Goal: Navigation & Orientation: Find specific page/section

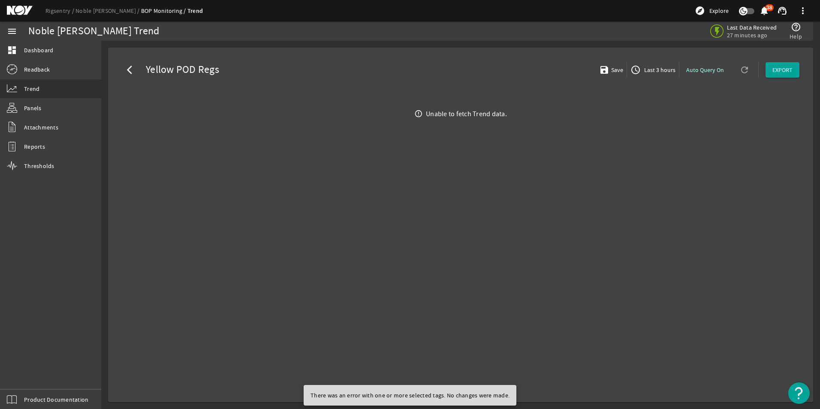
click at [129, 69] on mat-icon "arrow_back_ios" at bounding box center [132, 70] width 10 height 10
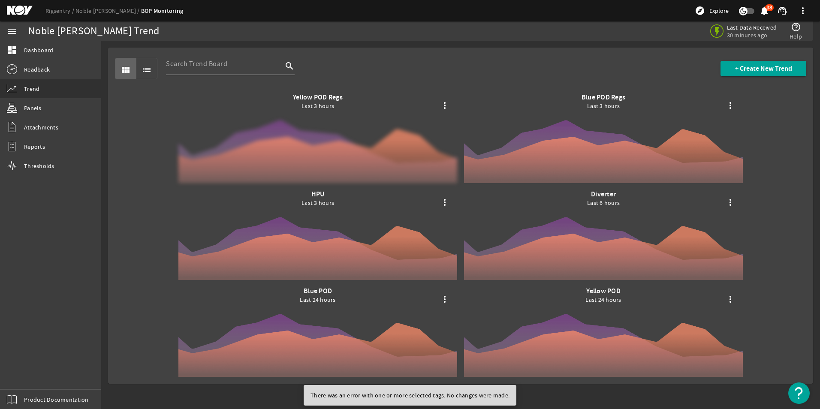
click at [315, 147] on div at bounding box center [317, 138] width 279 height 90
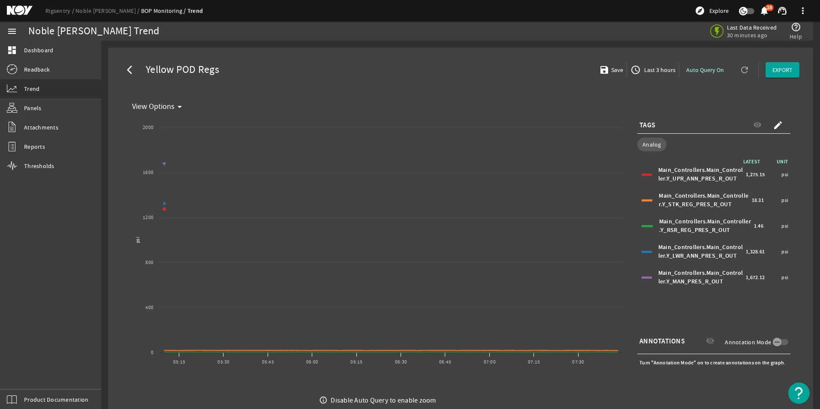
click at [129, 68] on mat-icon "arrow_back_ios" at bounding box center [132, 70] width 10 height 10
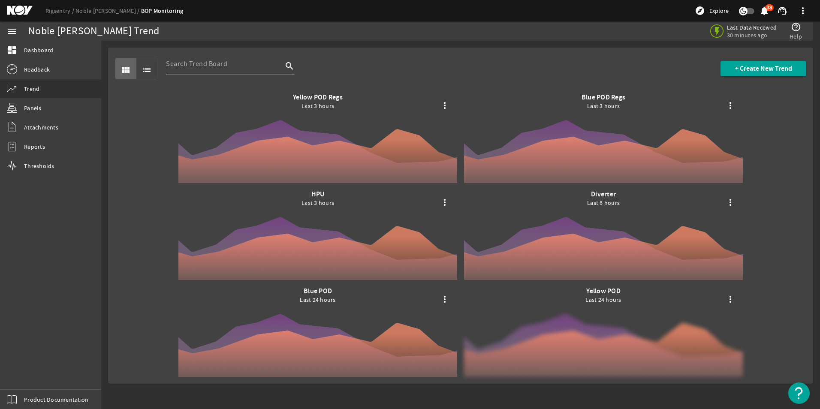
click at [579, 320] on div at bounding box center [603, 332] width 279 height 90
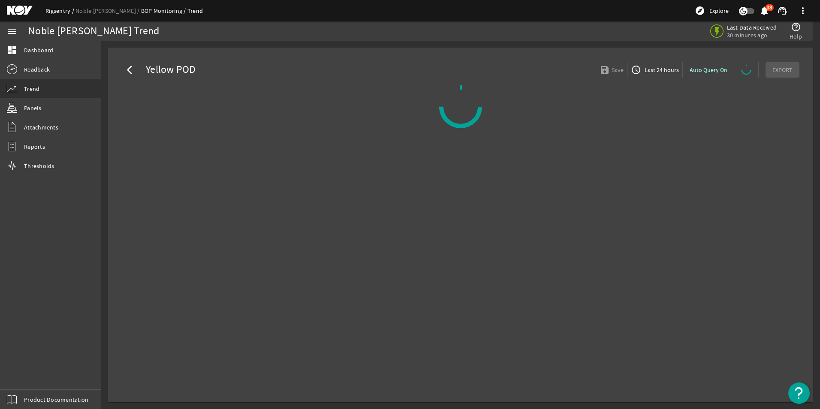
click at [64, 12] on link "Rigsentry" at bounding box center [60, 11] width 30 height 8
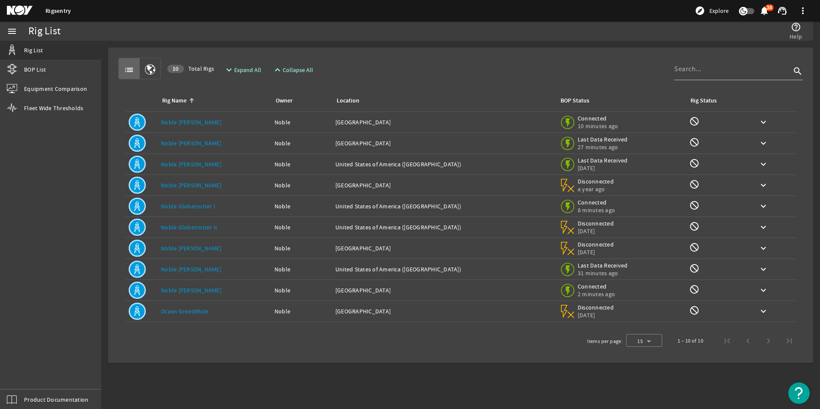
click at [186, 163] on link "Noble [PERSON_NAME]" at bounding box center [191, 164] width 60 height 8
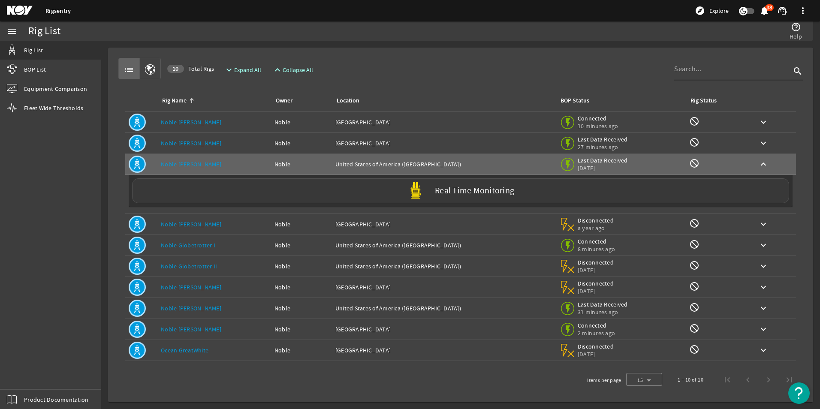
click at [479, 189] on label "Real Time Monitoring" at bounding box center [474, 191] width 79 height 9
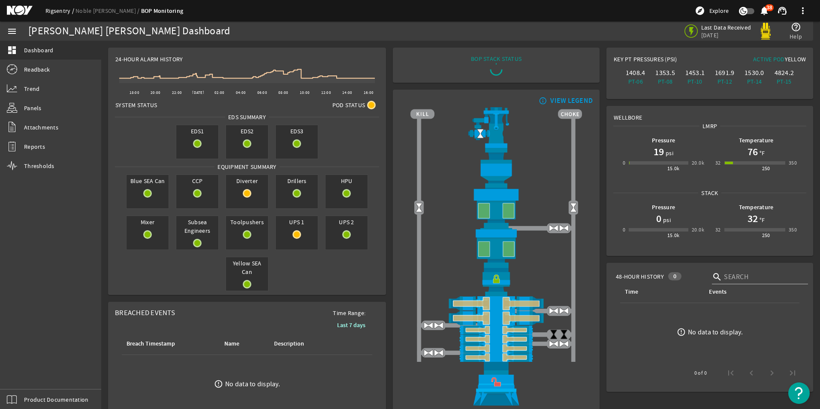
click at [61, 11] on link "Rigsentry" at bounding box center [60, 11] width 30 height 8
